Goal: Task Accomplishment & Management: Complete application form

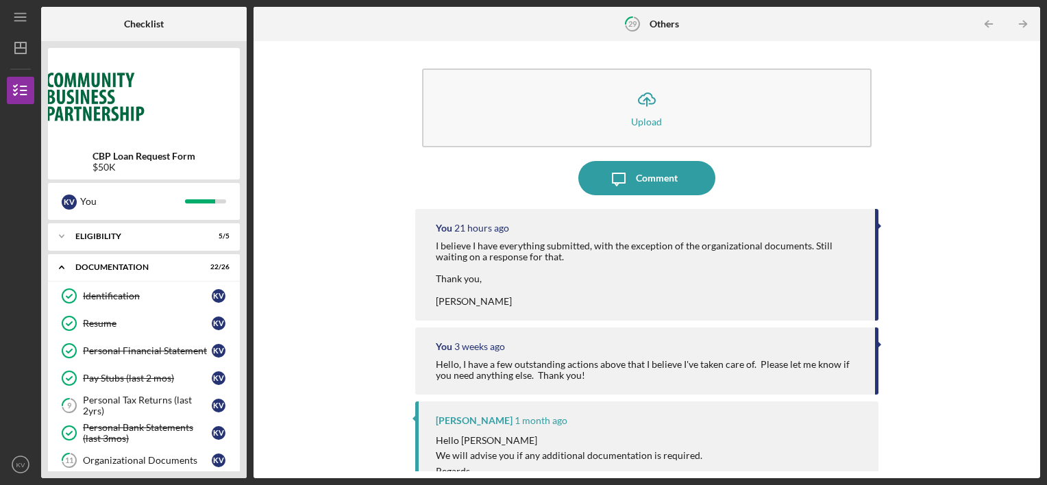
scroll to position [622, 0]
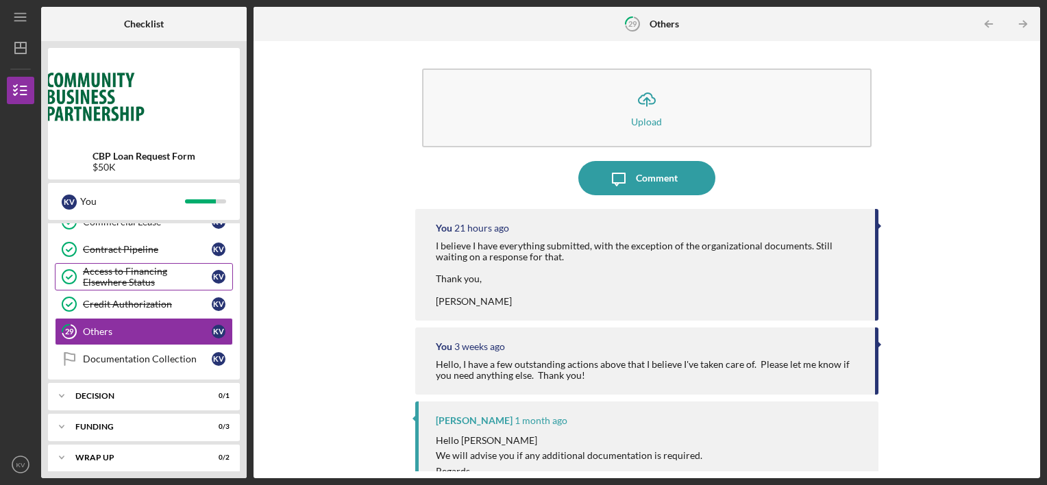
click at [186, 282] on link "Access to Financing Elsewhere Status Access to Financing Elsewhere Status K V" at bounding box center [144, 276] width 178 height 27
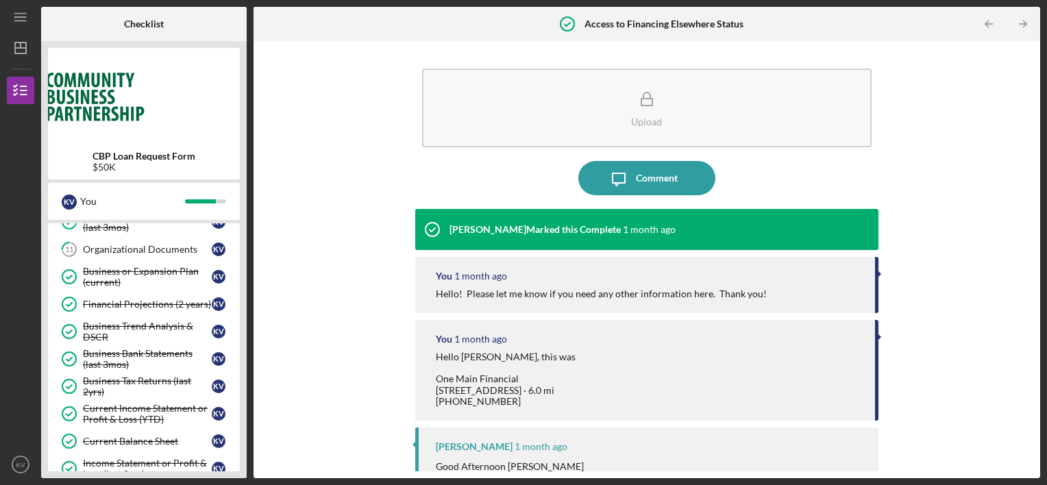
scroll to position [184, 0]
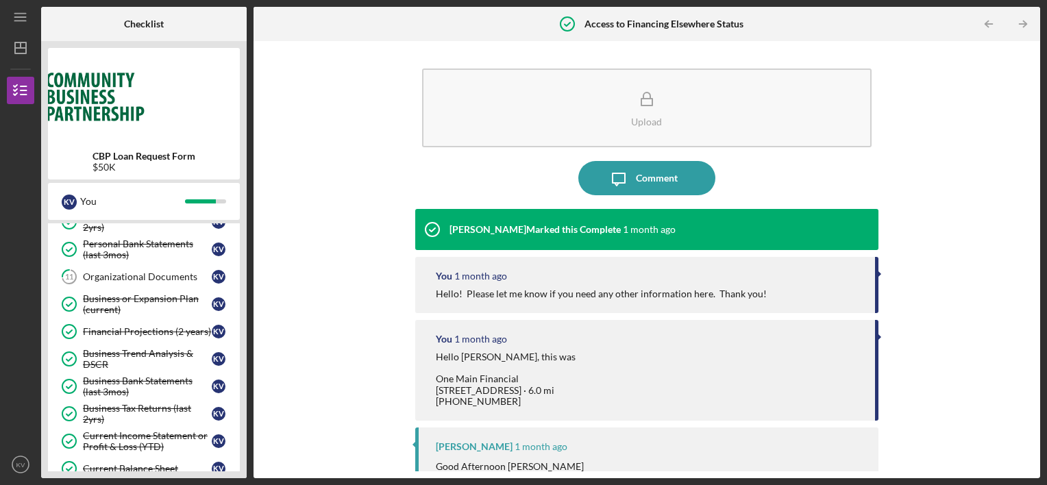
click at [186, 282] on link "11 Organizational Documents K V" at bounding box center [144, 276] width 178 height 27
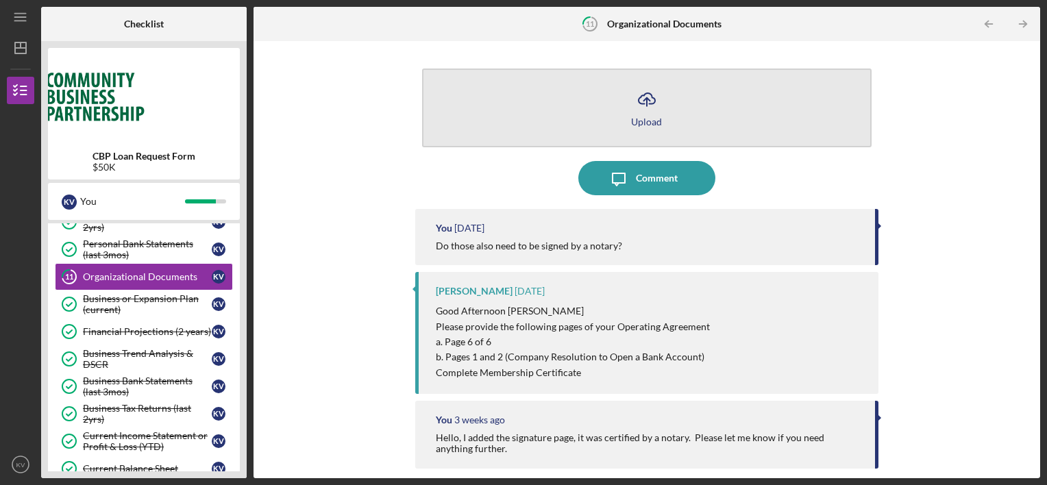
click at [663, 125] on button "Icon/Upload Upload" at bounding box center [647, 108] width 450 height 79
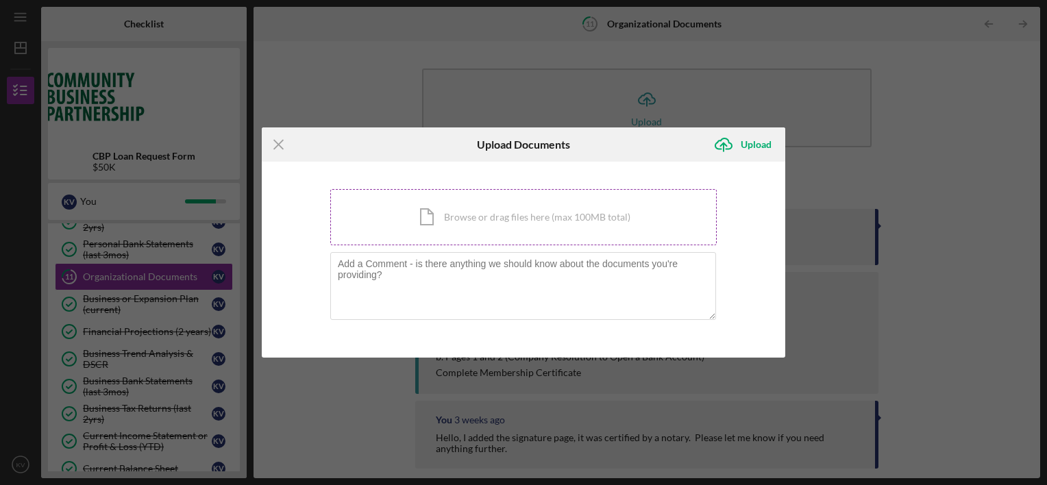
click at [602, 202] on div "Icon/Document Browse or drag files here (max 100MB total) Tap to choose files o…" at bounding box center [523, 217] width 387 height 56
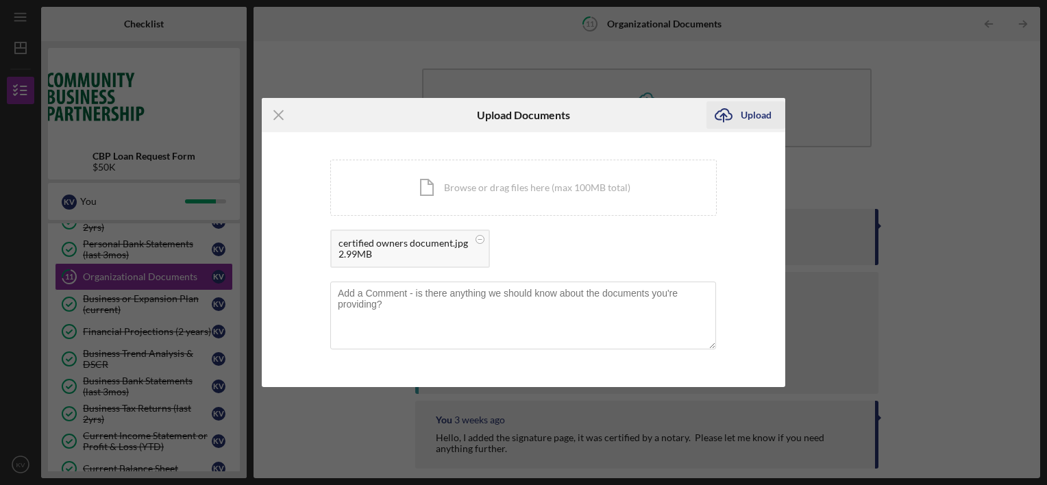
click at [741, 115] on div "Upload" at bounding box center [756, 114] width 31 height 27
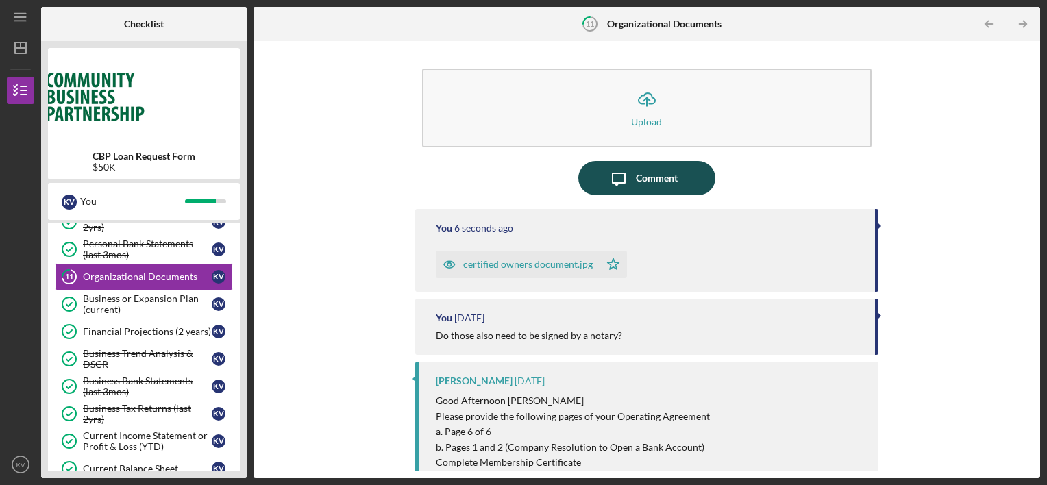
click at [621, 180] on icon "Icon/Message" at bounding box center [619, 178] width 34 height 34
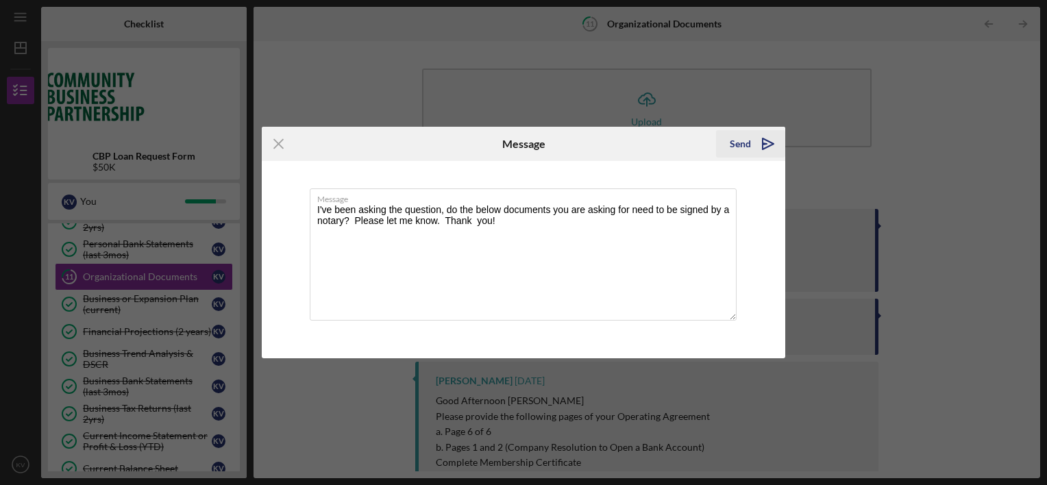
type textarea "I've been asking the question, do the below documents you are asking for need t…"
click at [737, 138] on div "Send" at bounding box center [740, 143] width 21 height 27
